Goal: Navigation & Orientation: Find specific page/section

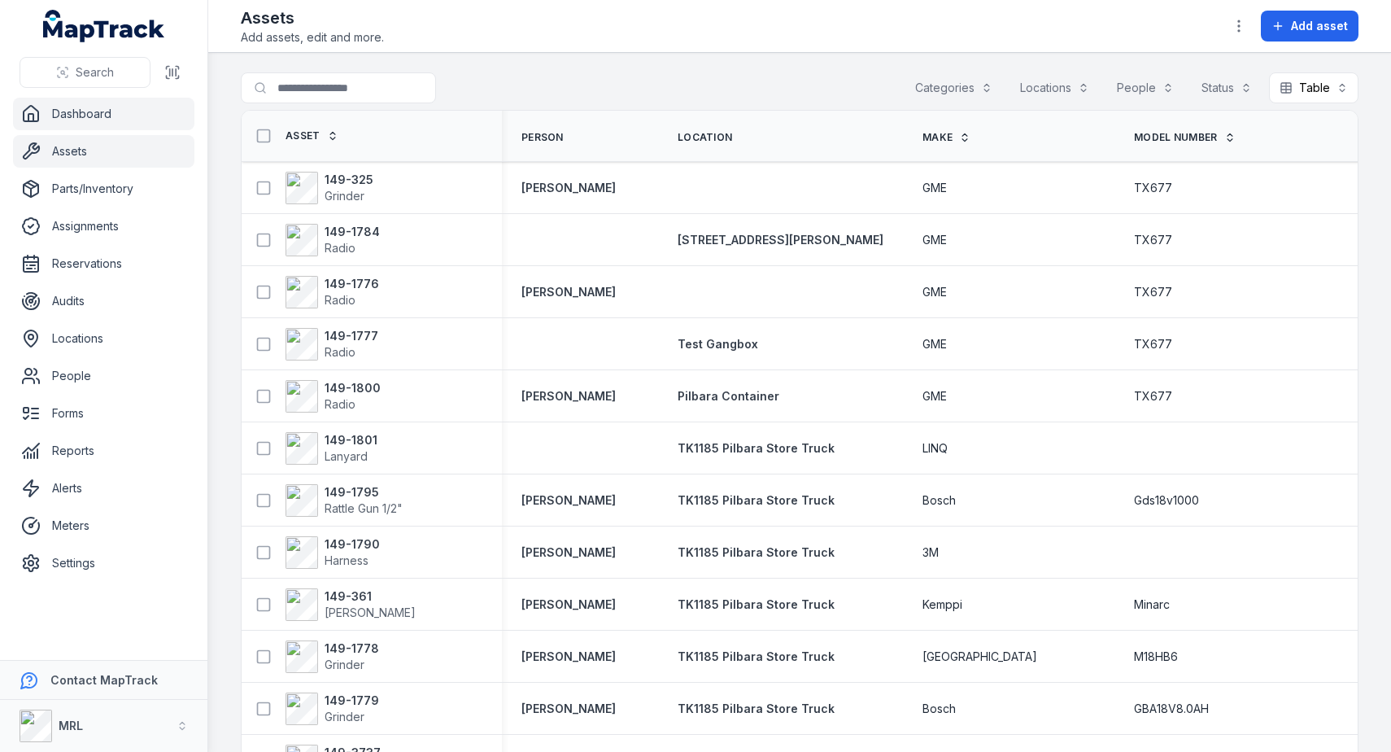
click at [122, 115] on link "Dashboard" at bounding box center [103, 114] width 181 height 33
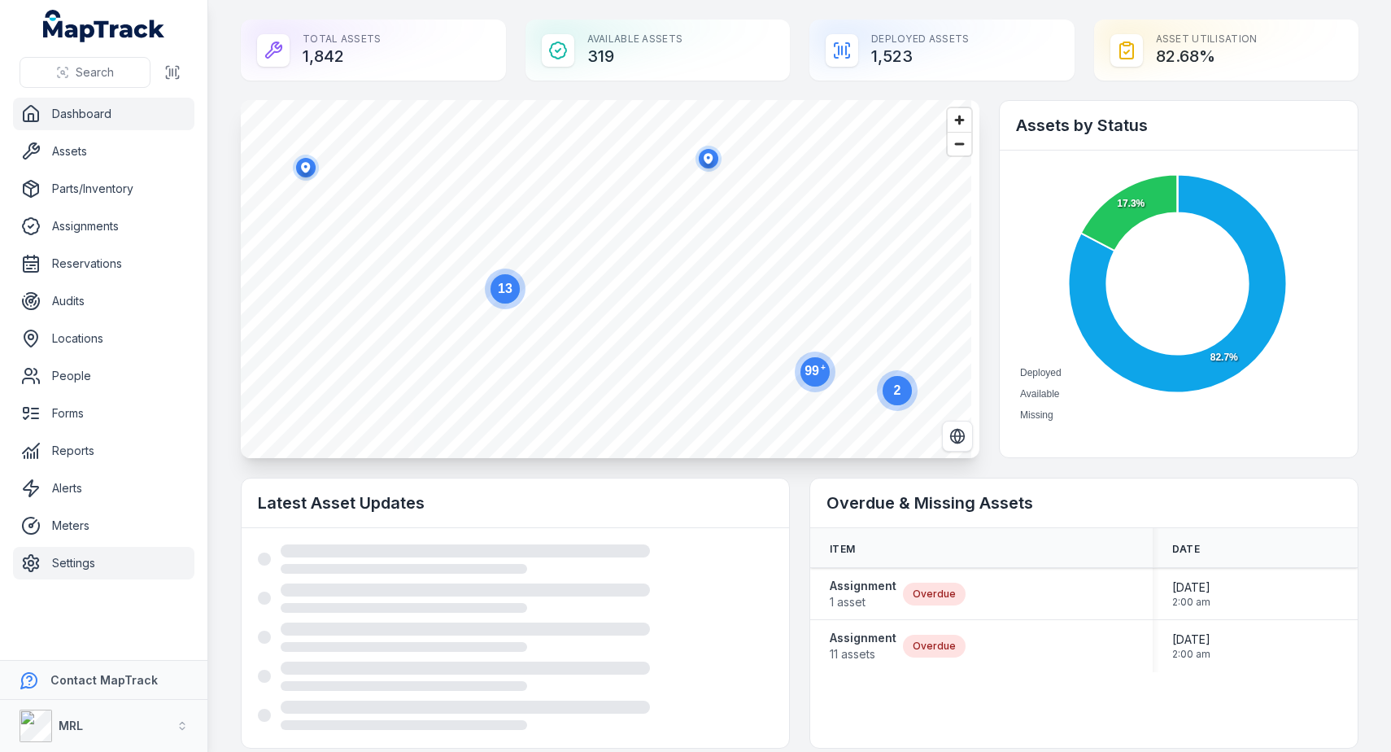
click at [111, 558] on link "Settings" at bounding box center [103, 563] width 181 height 33
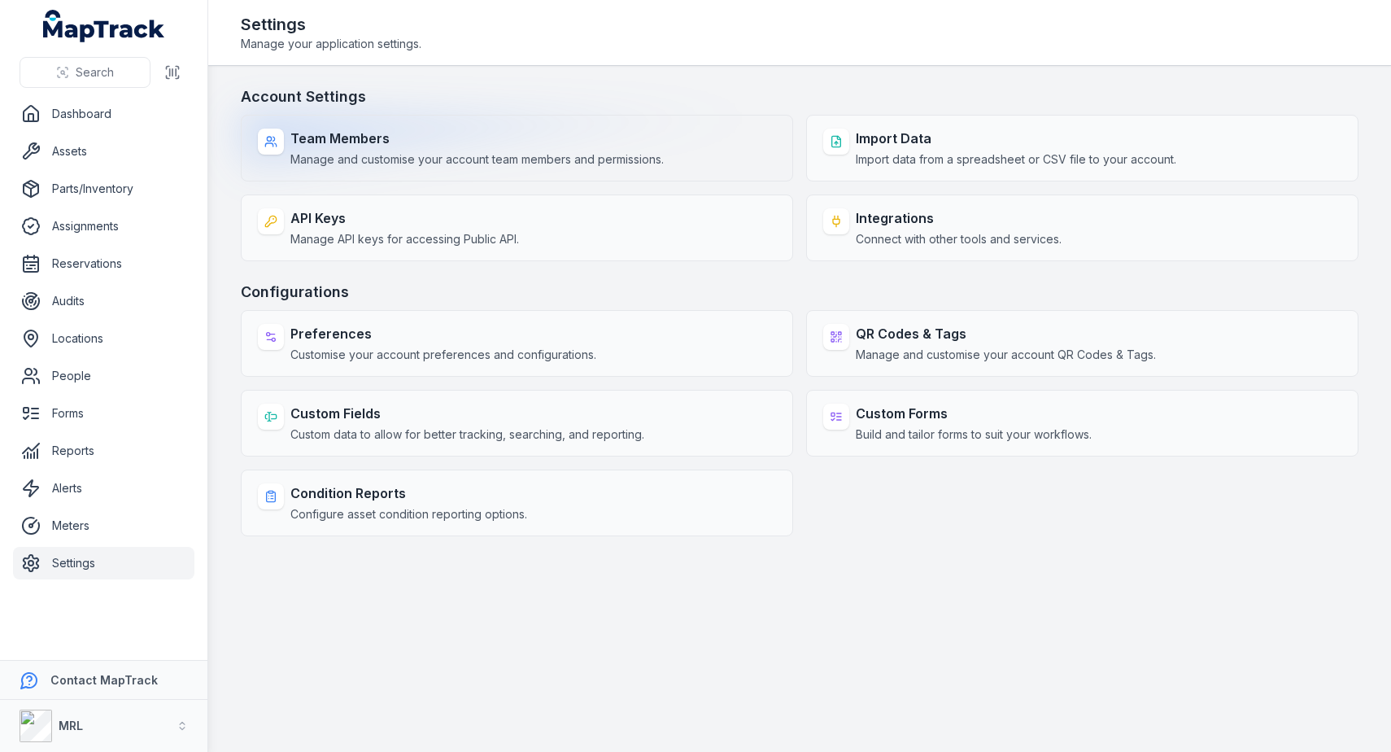
click at [536, 128] on div "Team Members Manage and customise your account team members and permissions." at bounding box center [517, 148] width 552 height 67
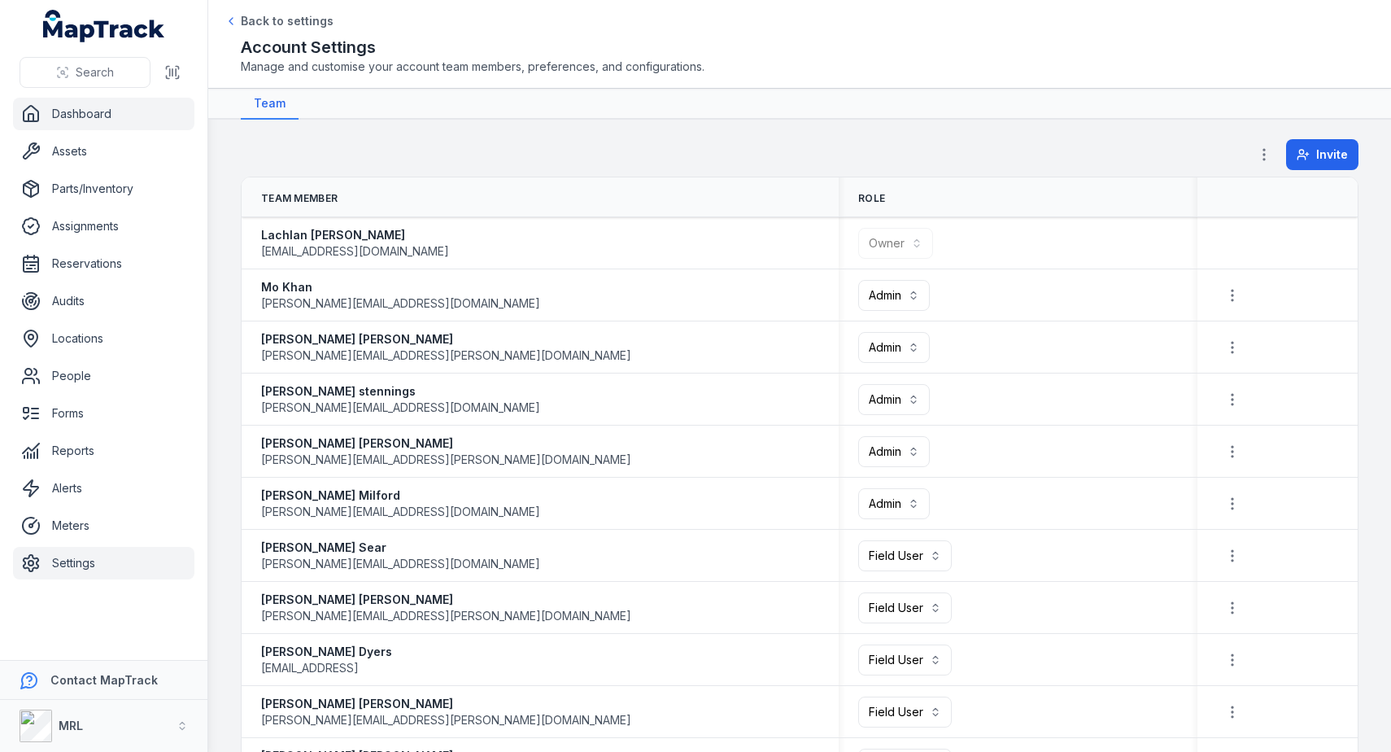
click at [142, 119] on link "Dashboard" at bounding box center [103, 114] width 181 height 33
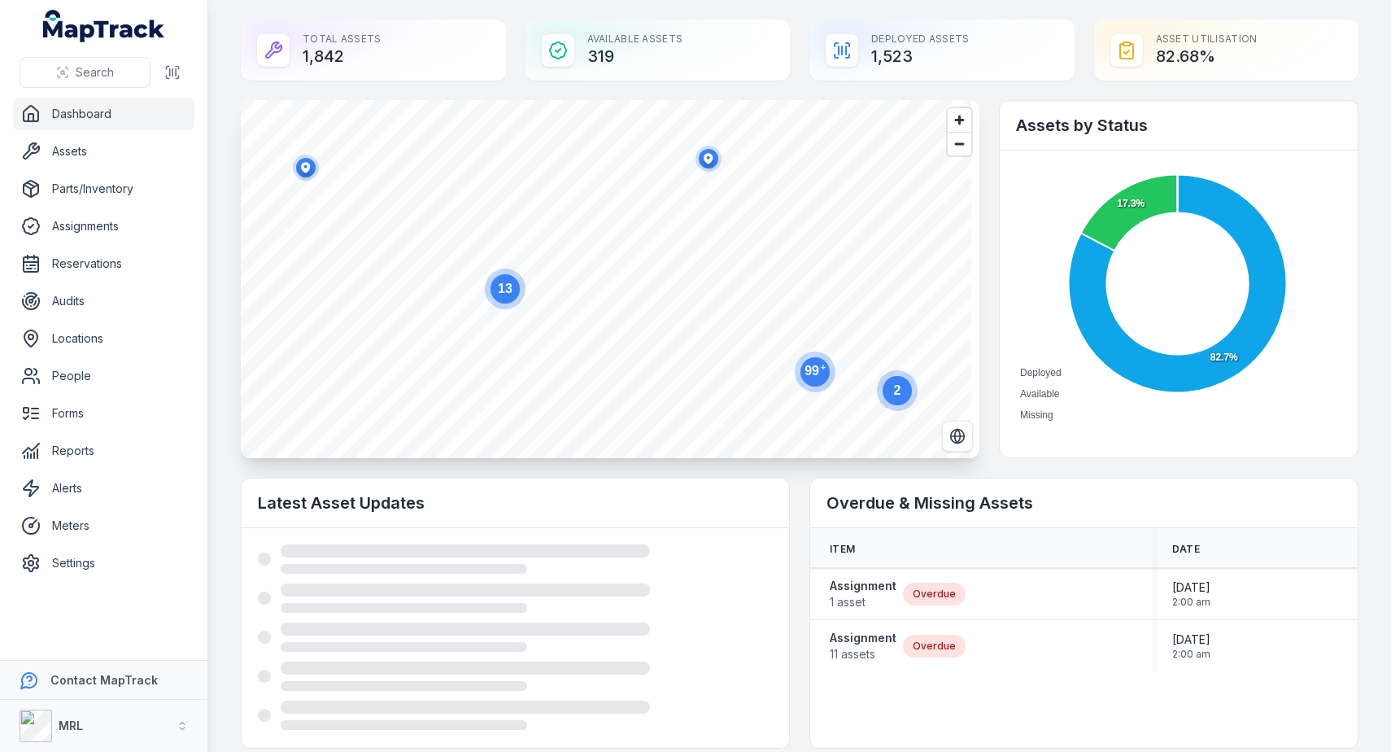
click at [950, 75] on div "Deployed Assets 1,523" at bounding box center [942, 50] width 265 height 61
click at [874, 52] on div "Deployed Assets 1,523" at bounding box center [942, 50] width 265 height 61
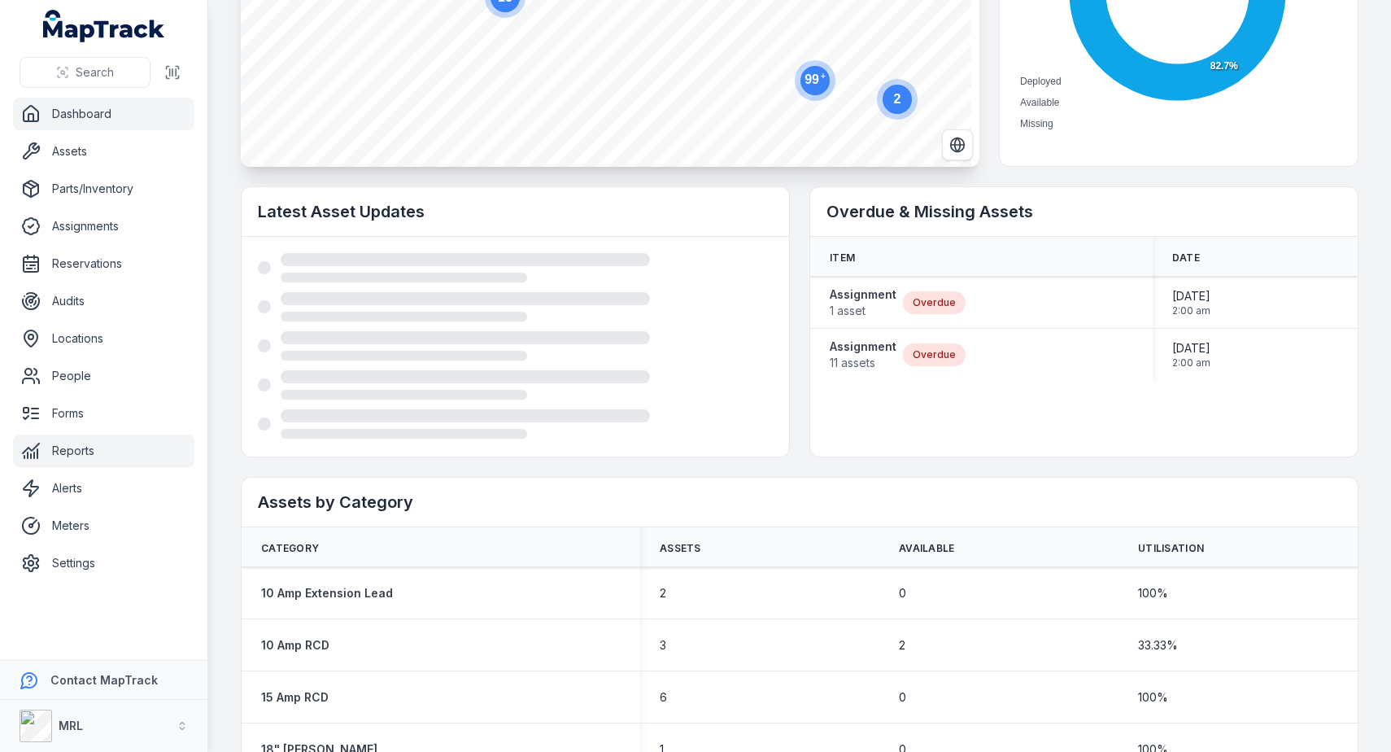
scroll to position [626, 0]
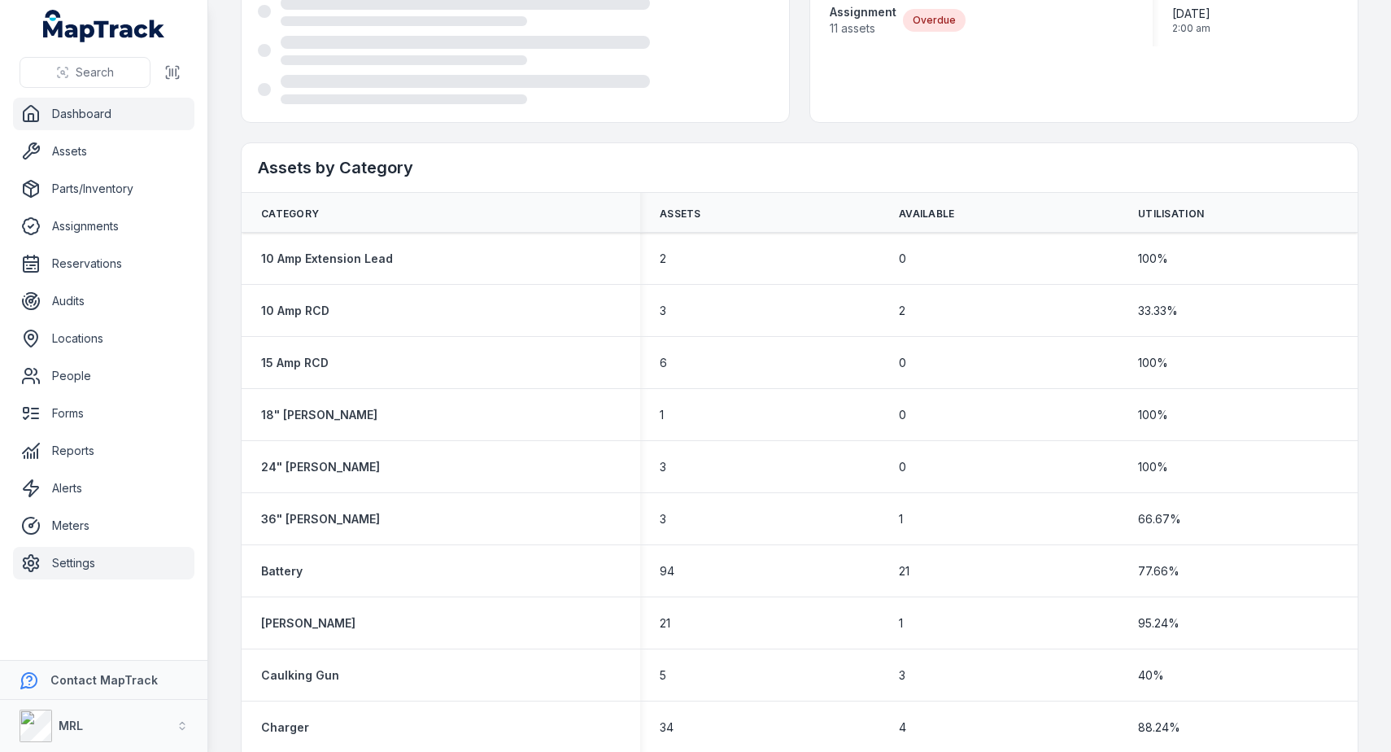
click at [68, 569] on link "Settings" at bounding box center [103, 563] width 181 height 33
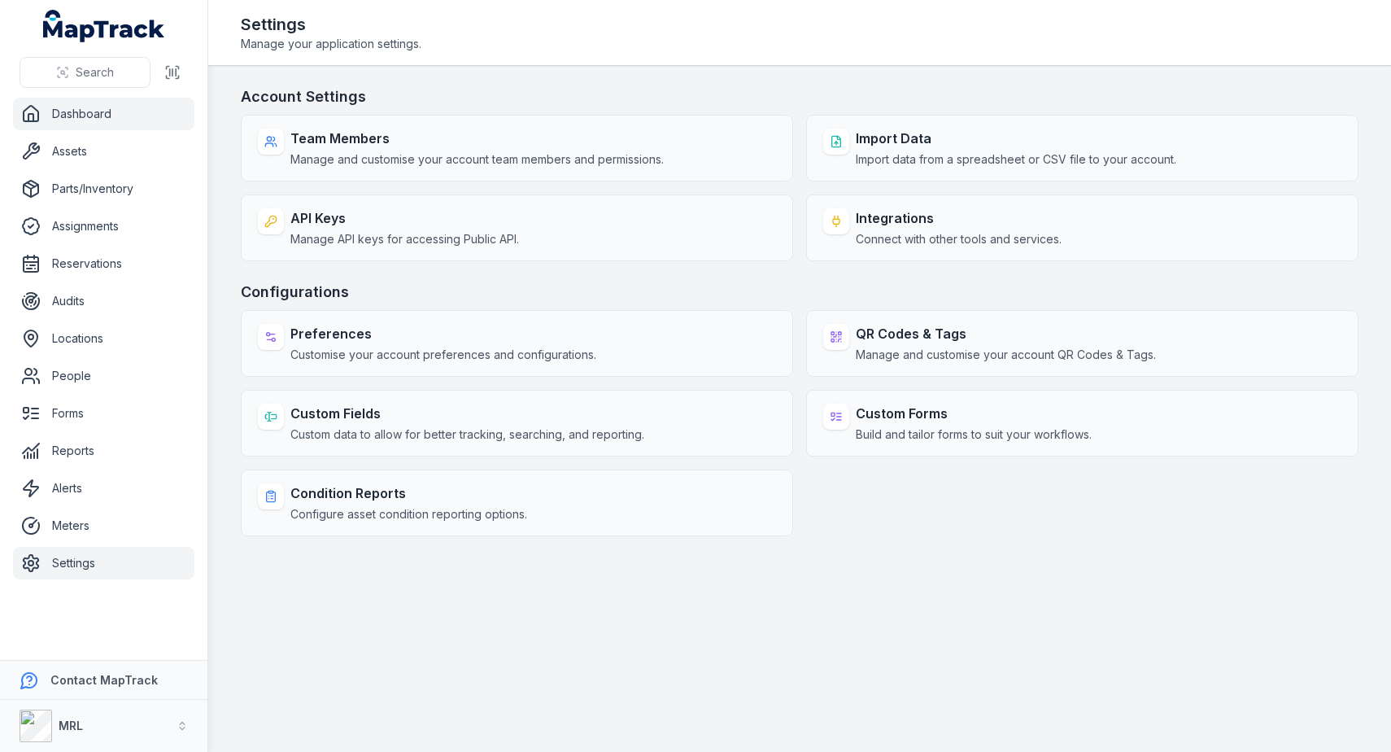
click at [90, 116] on link "Dashboard" at bounding box center [103, 114] width 181 height 33
